Goal: Transaction & Acquisition: Purchase product/service

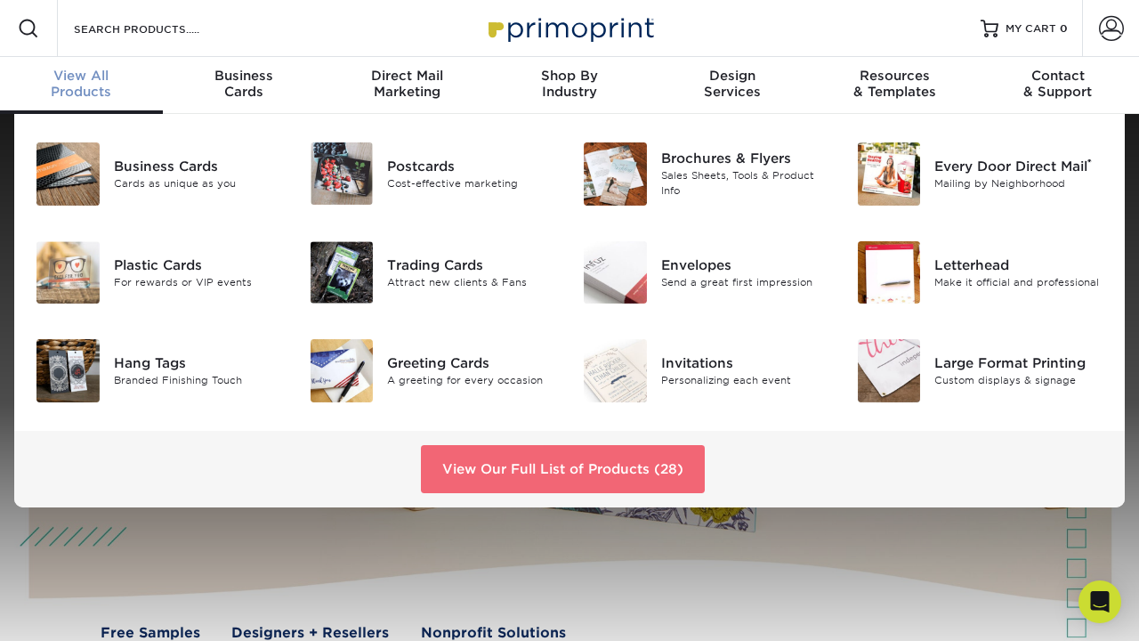
click at [630, 472] on link "View Our Full List of Products (28)" at bounding box center [563, 469] width 284 height 48
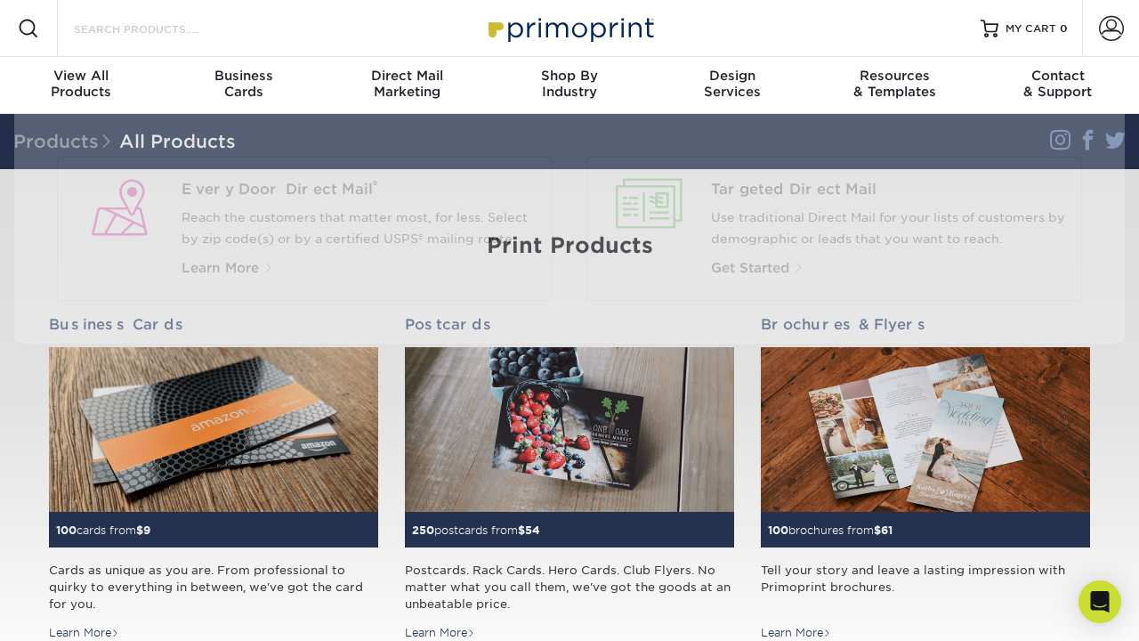
click at [132, 37] on input "Search Products" at bounding box center [158, 28] width 173 height 21
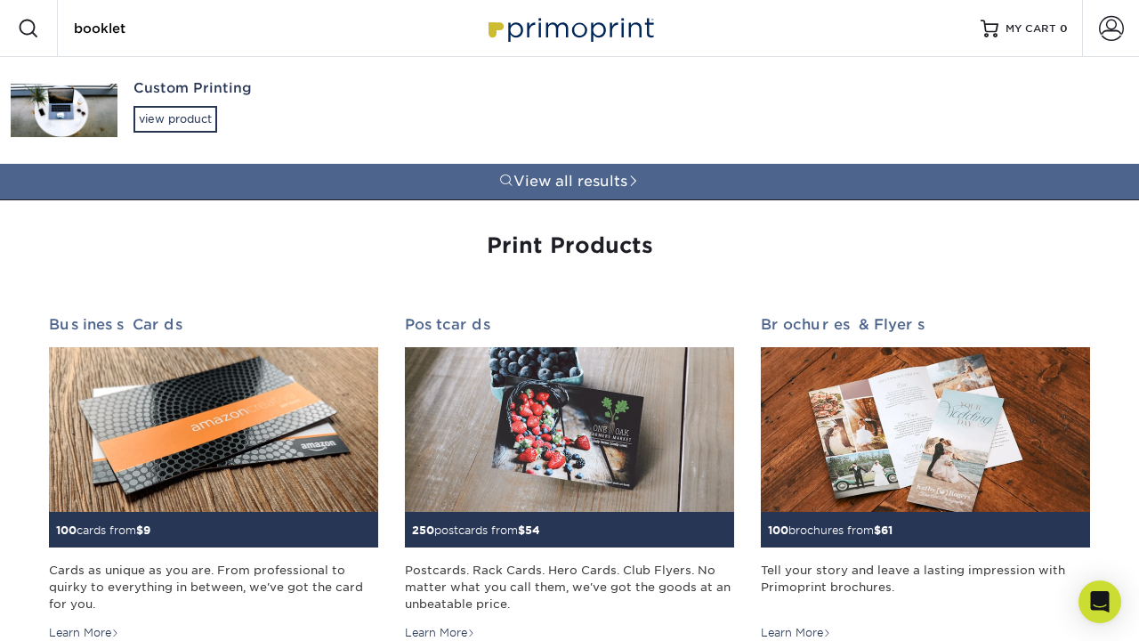
type input "booklet"
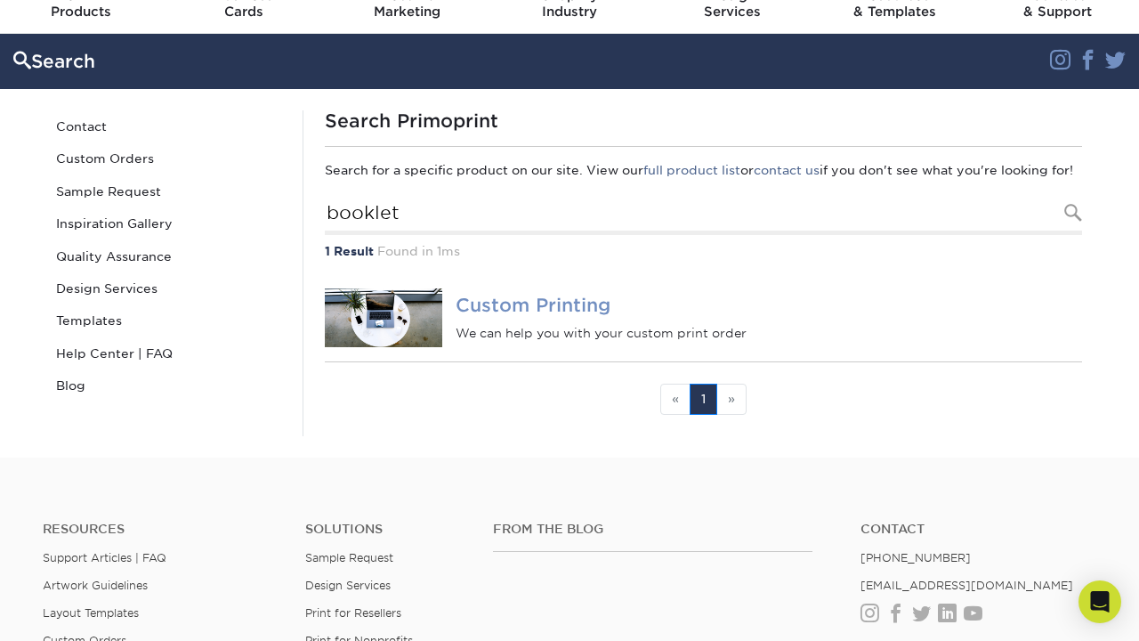
scroll to position [72, 0]
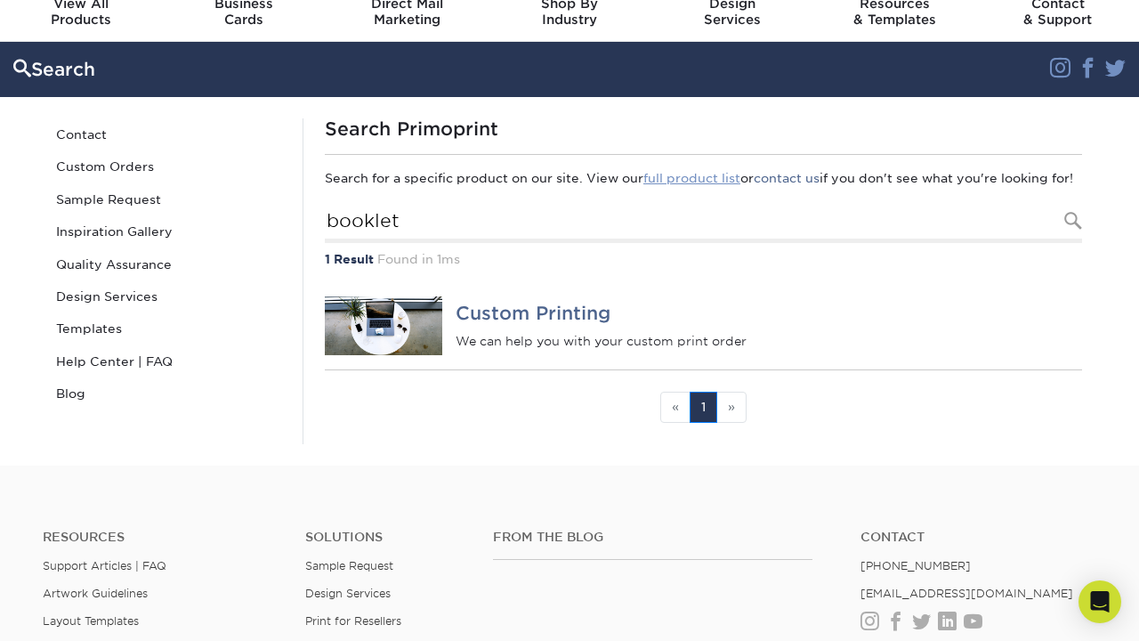
click at [690, 175] on link "full product list" at bounding box center [691, 178] width 97 height 14
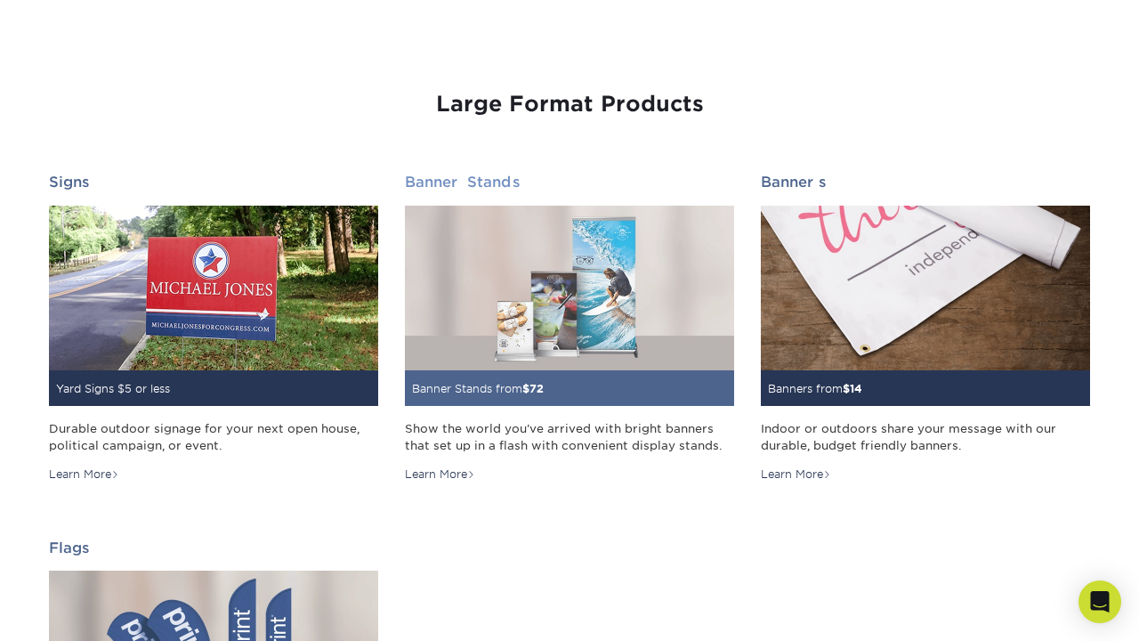
scroll to position [2352, 0]
